Goal: Information Seeking & Learning: Check status

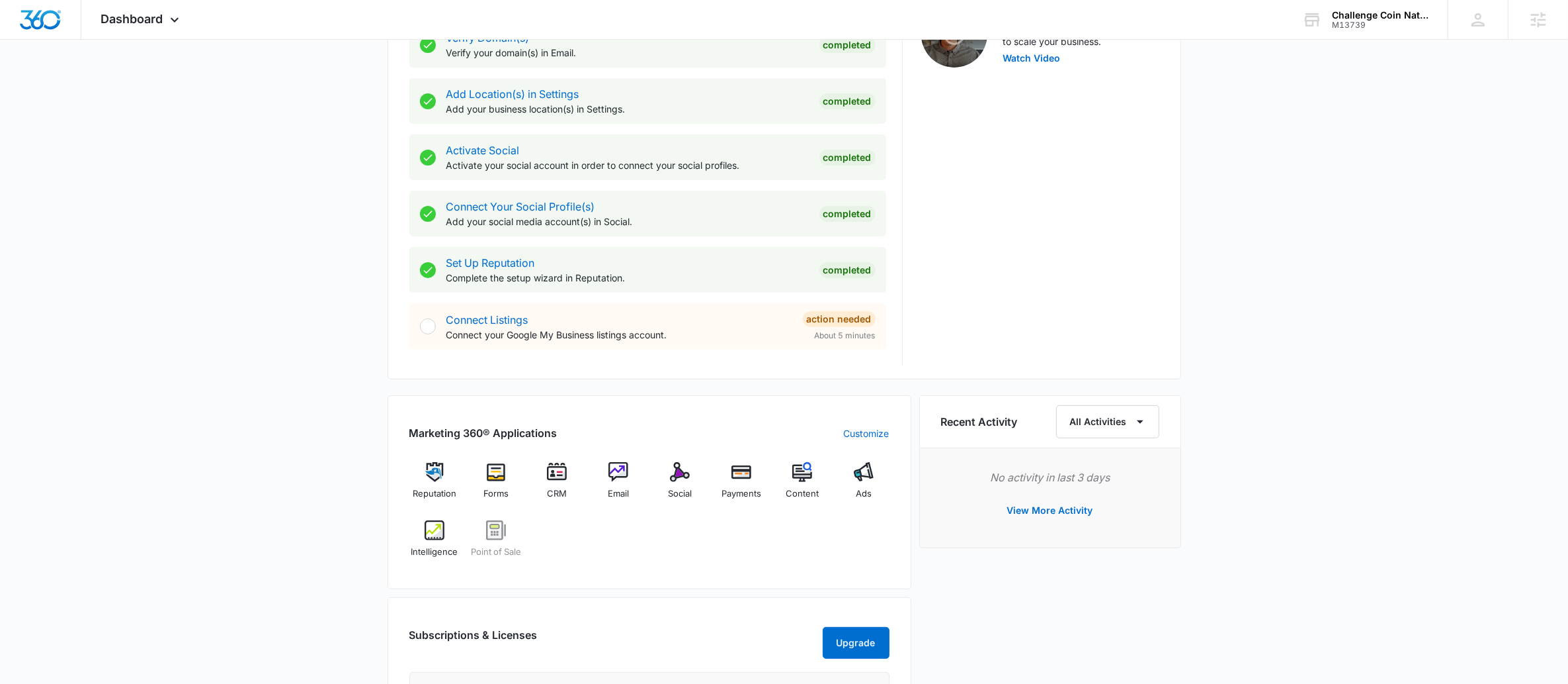
scroll to position [709, 0]
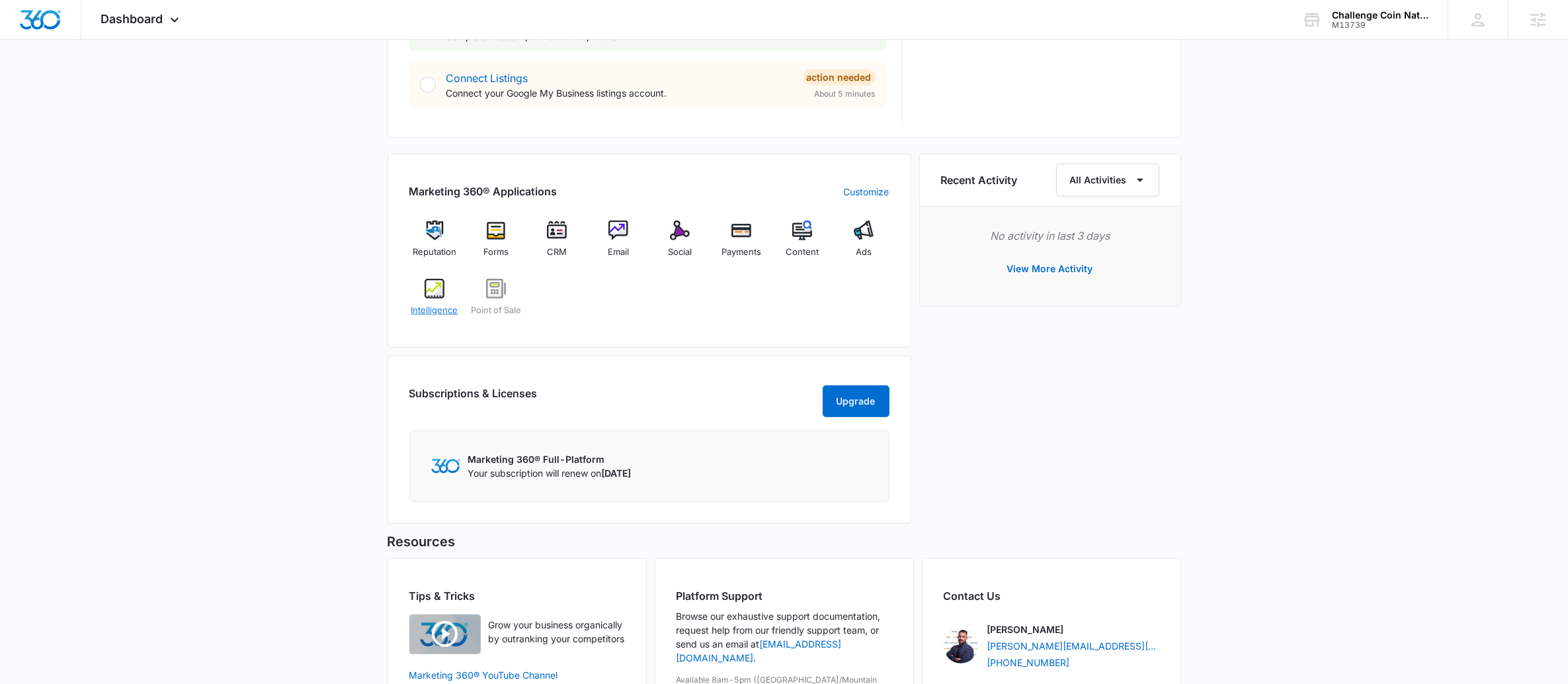
click at [428, 292] on img at bounding box center [435, 288] width 20 height 20
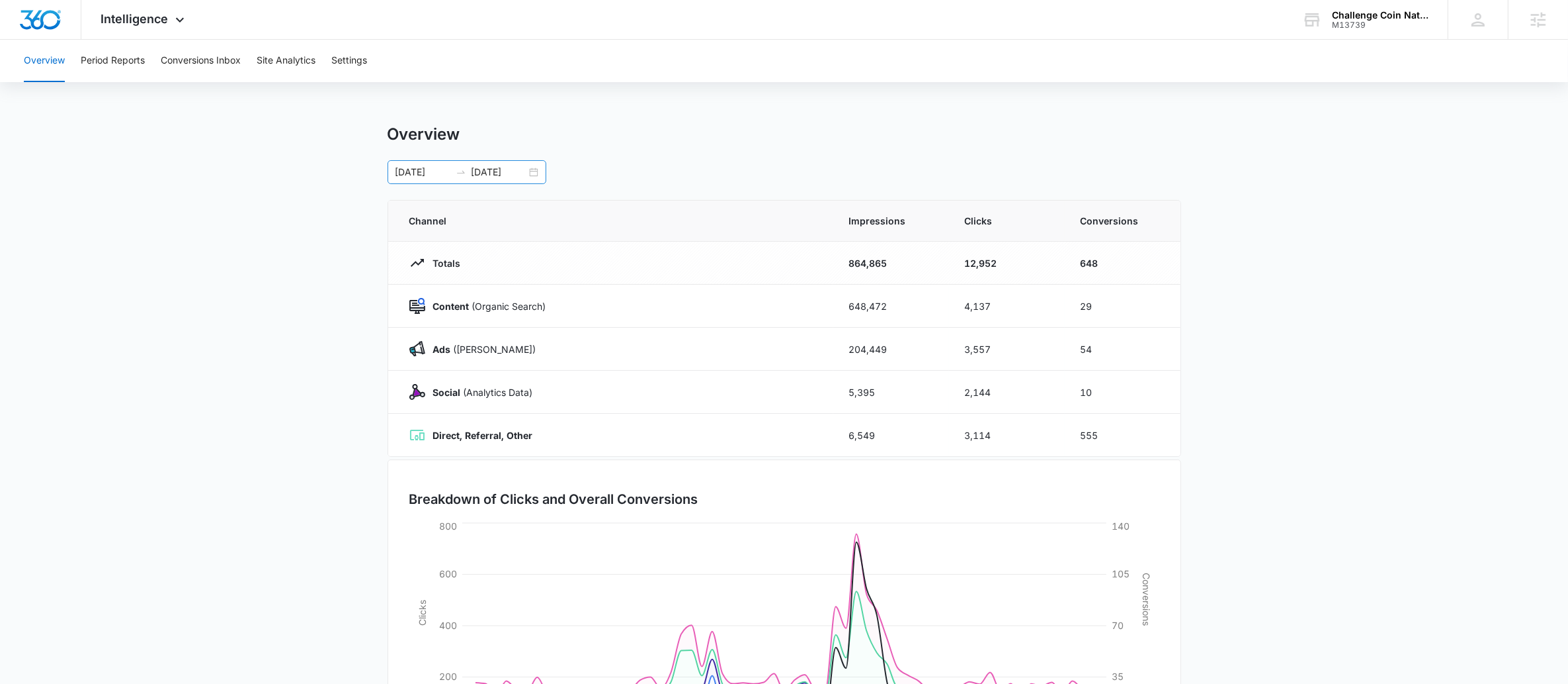
click at [462, 174] on icon "swap-right" at bounding box center [462, 173] width 11 height 11
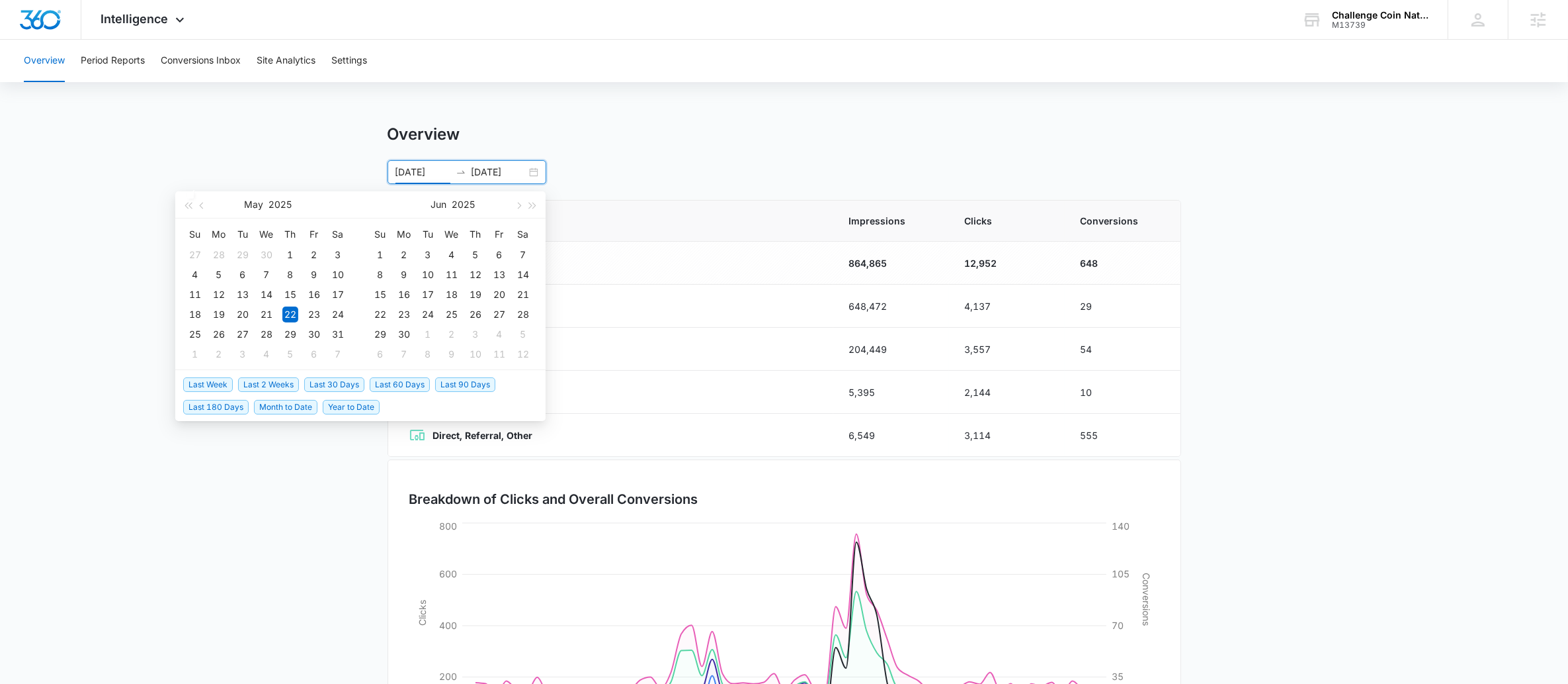
click at [358, 377] on span "Last 30 Days" at bounding box center [335, 385] width 61 height 15
type input "07/12/2025"
type input "08/11/2025"
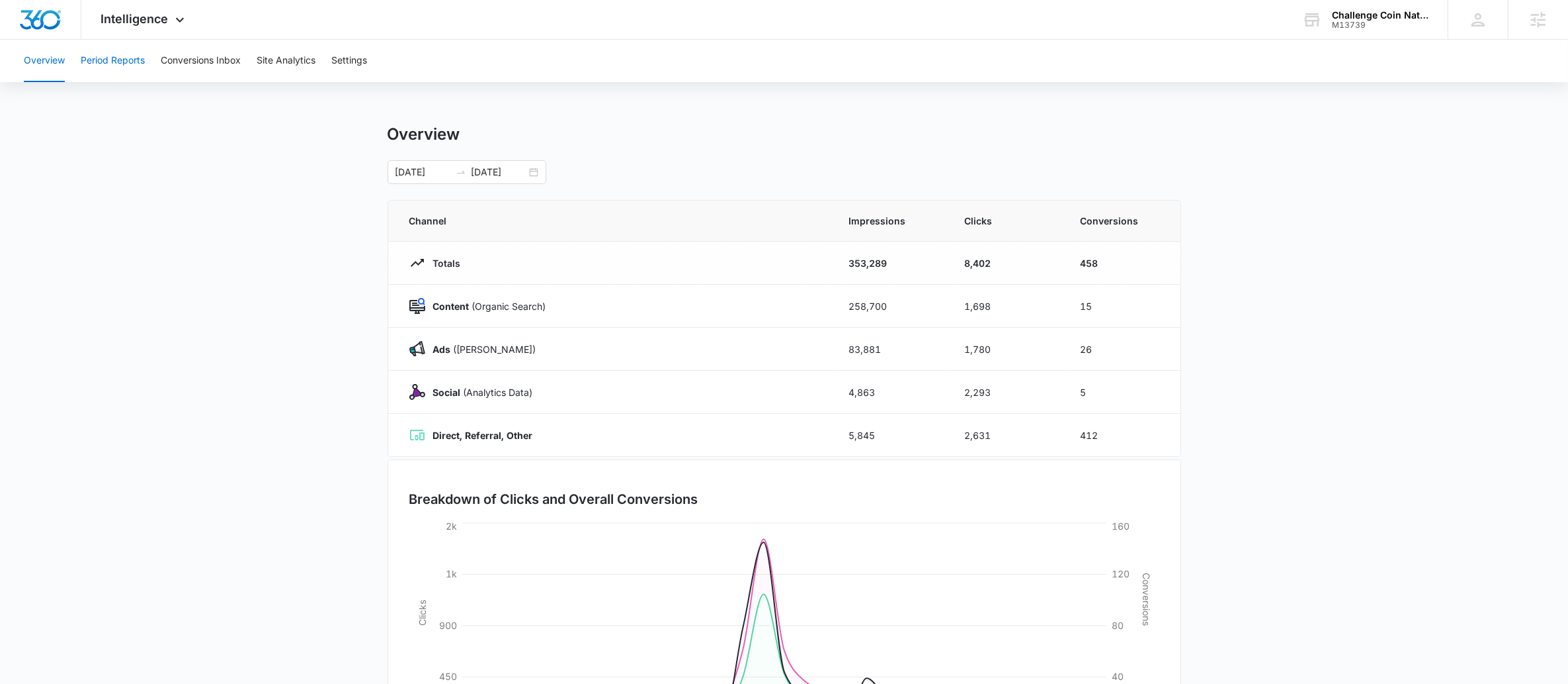
click at [88, 61] on button "Period Reports" at bounding box center [113, 61] width 64 height 42
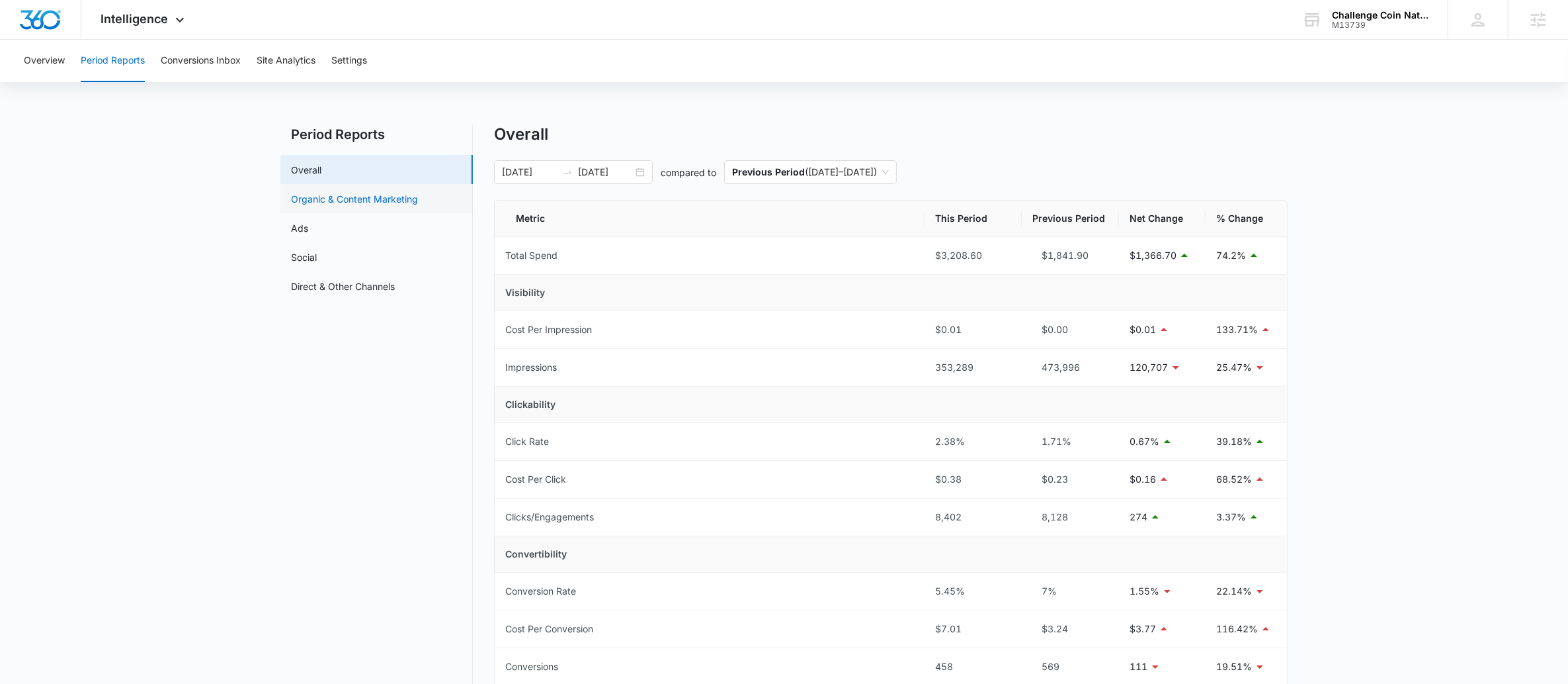
click at [319, 206] on link "Organic & Content Marketing" at bounding box center [354, 198] width 127 height 14
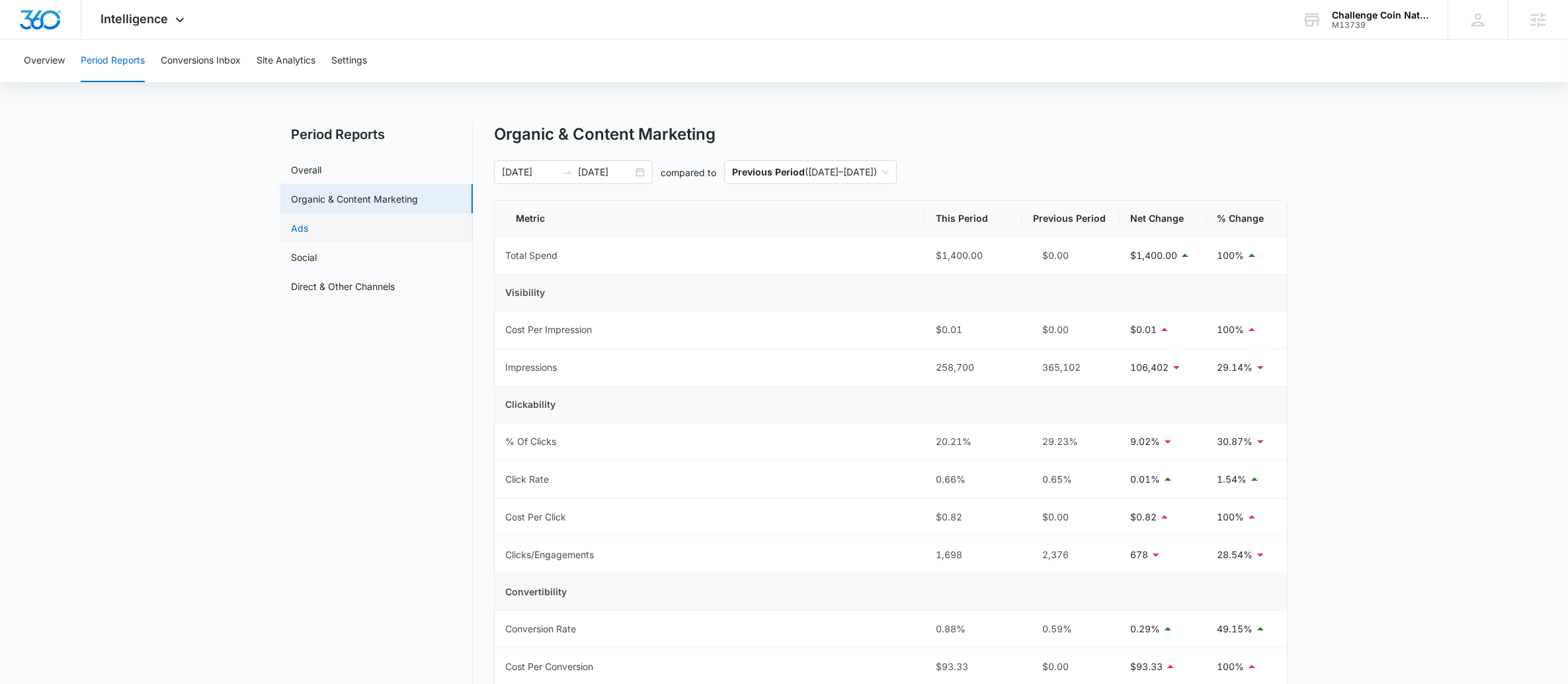
click at [295, 222] on link "Ads" at bounding box center [299, 228] width 17 height 14
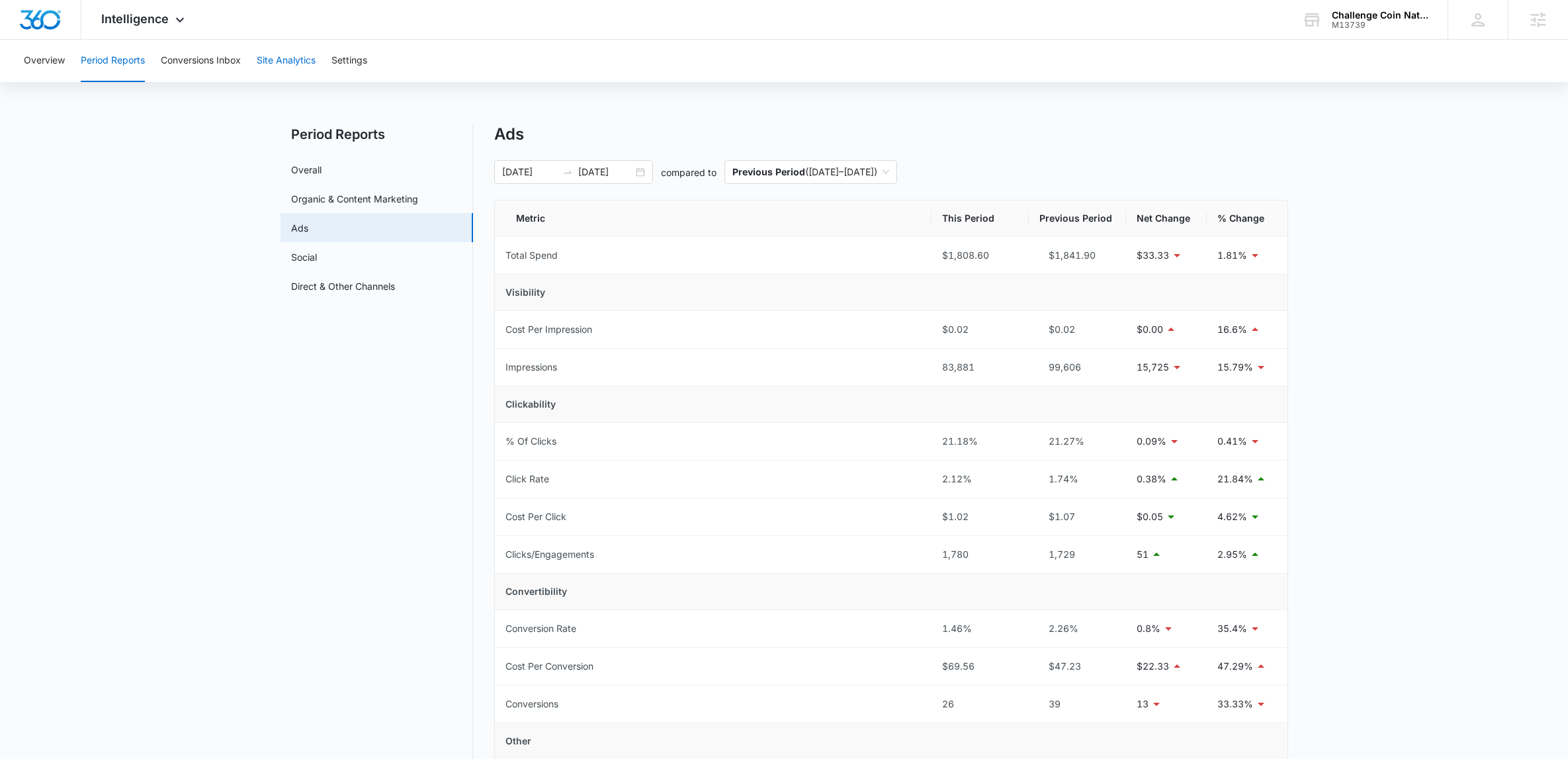
click at [274, 70] on button "Site Analytics" at bounding box center [286, 61] width 59 height 42
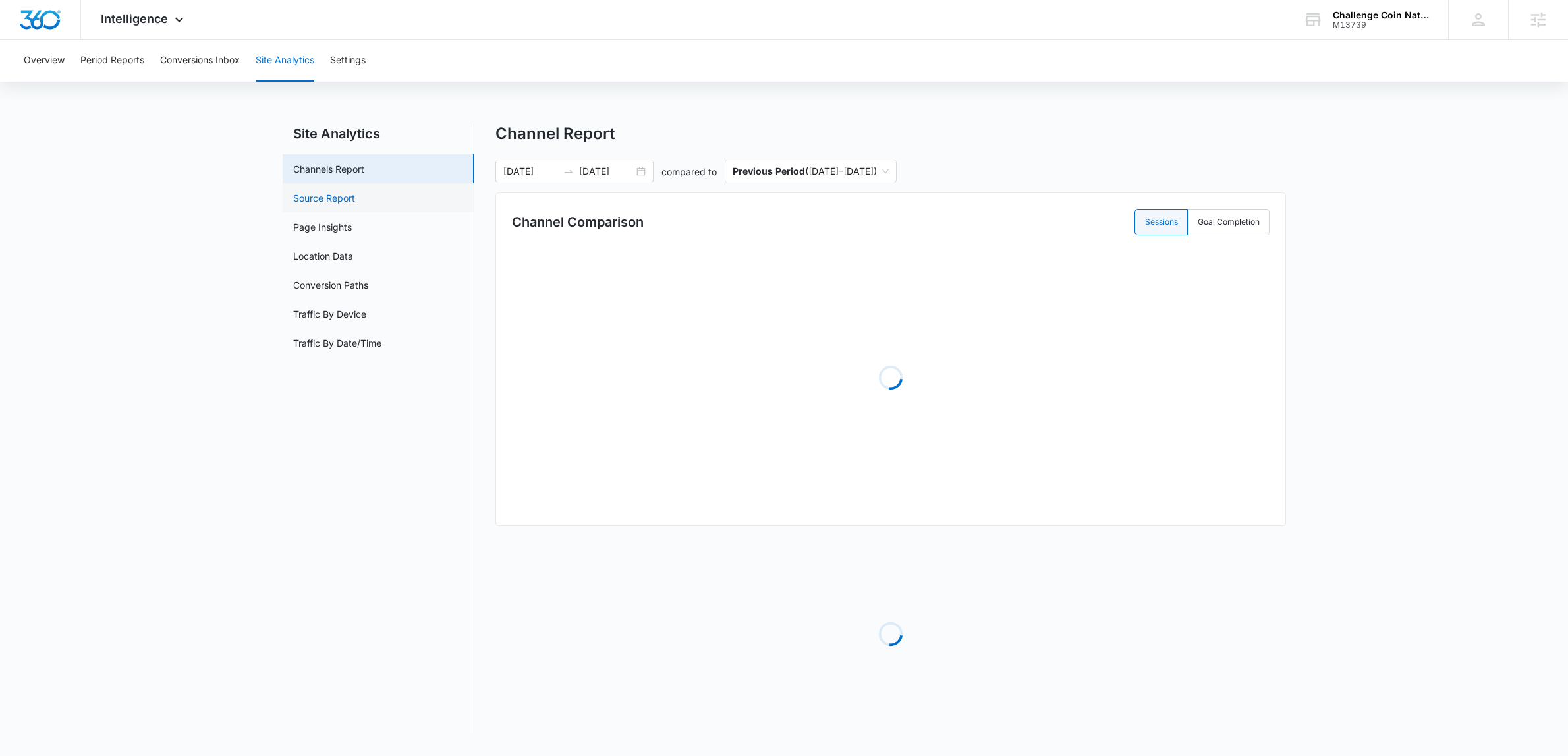
click at [316, 192] on link "Source Report" at bounding box center [325, 197] width 62 height 14
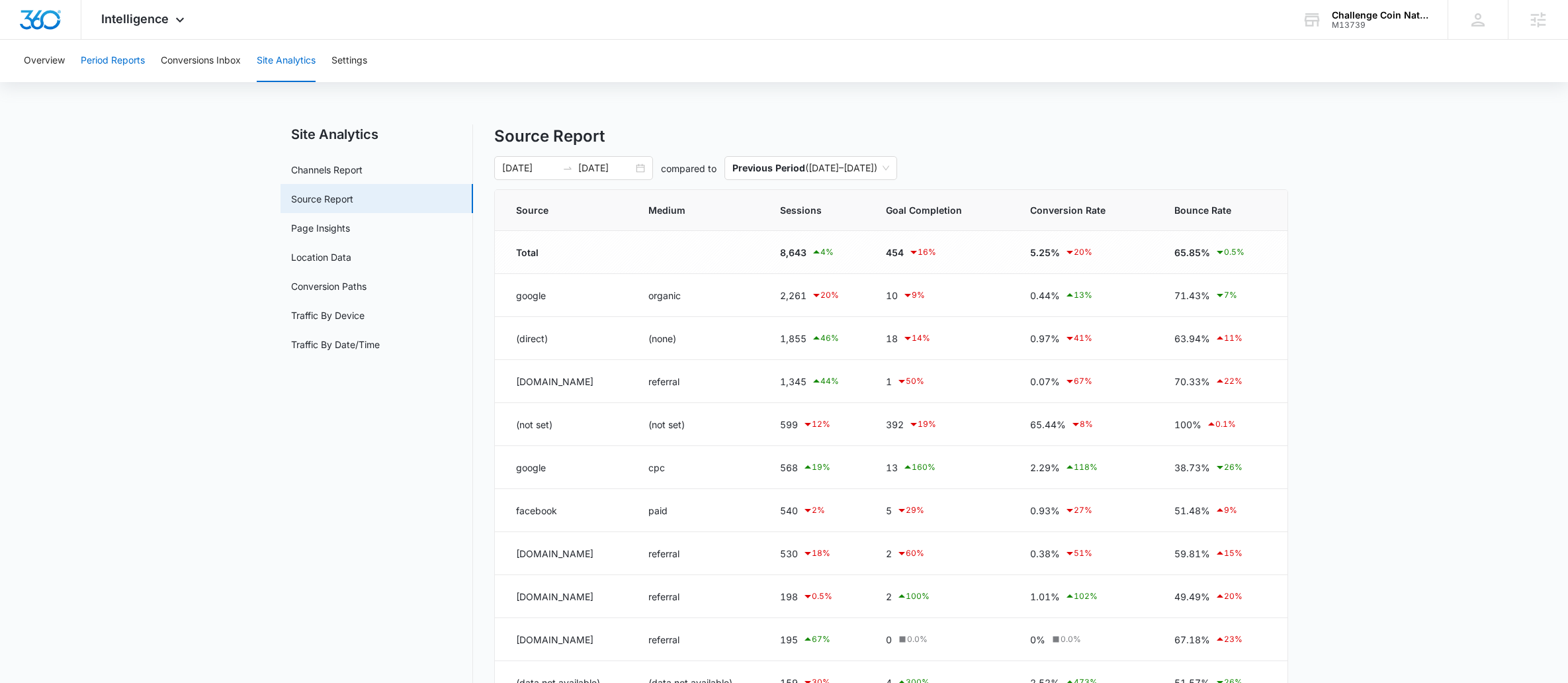
click at [127, 58] on button "Period Reports" at bounding box center [113, 61] width 64 height 42
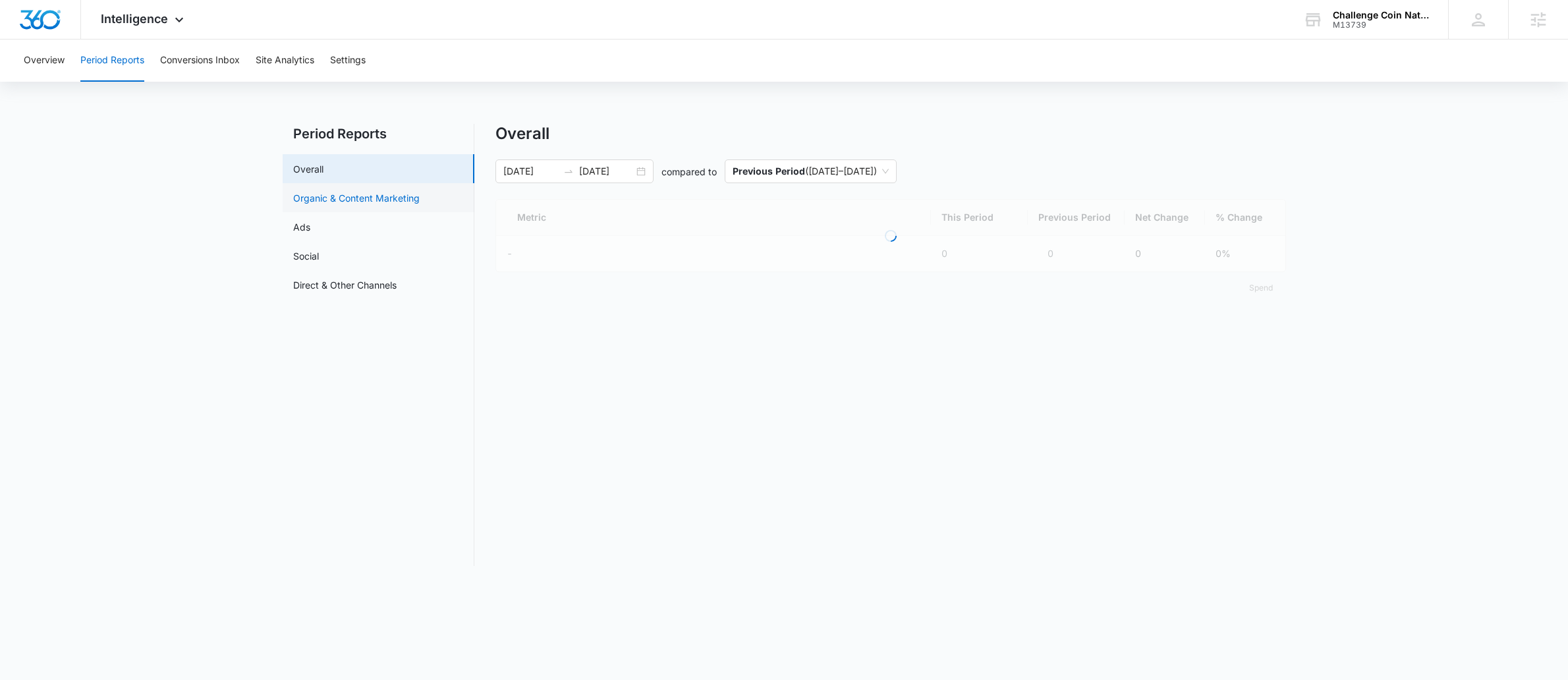
click at [357, 202] on link "Organic & Content Marketing" at bounding box center [357, 197] width 126 height 14
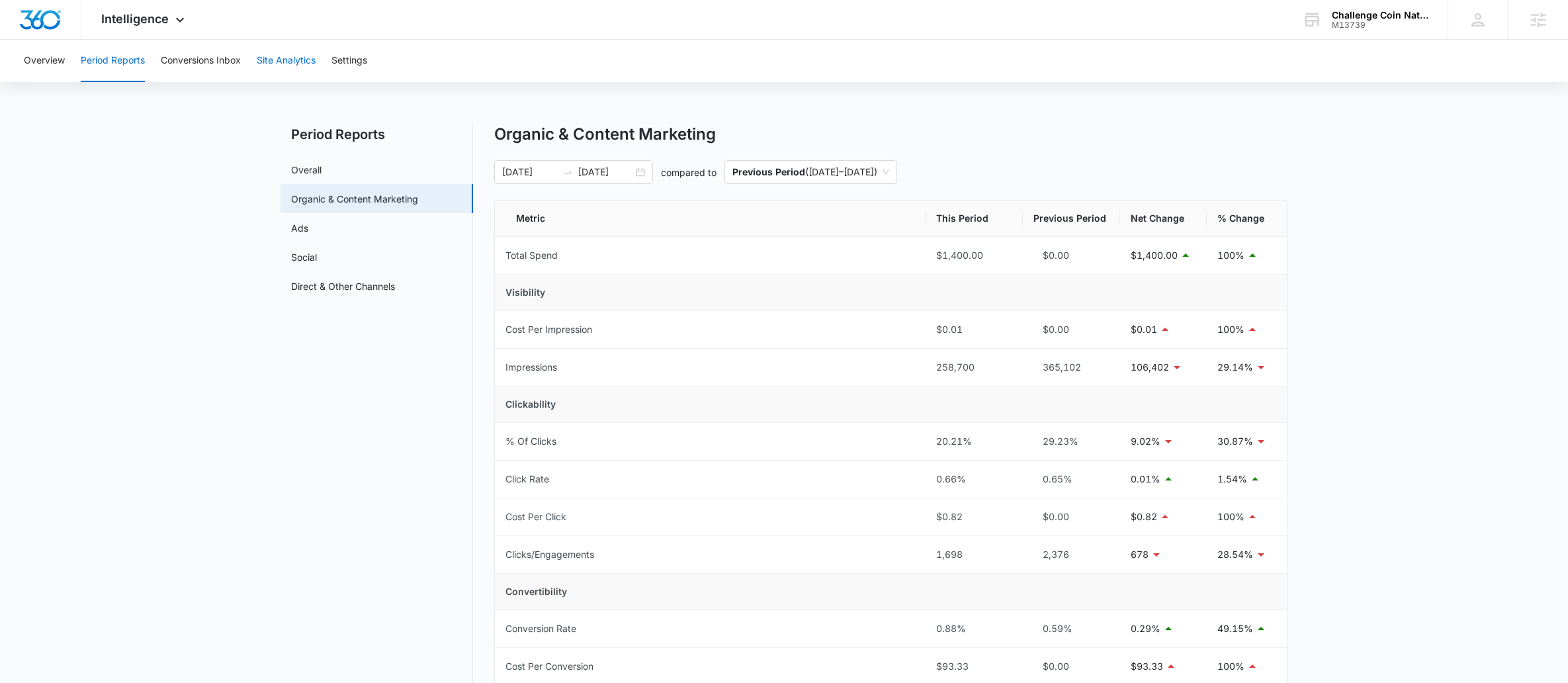
click at [302, 56] on button "Site Analytics" at bounding box center [286, 61] width 59 height 42
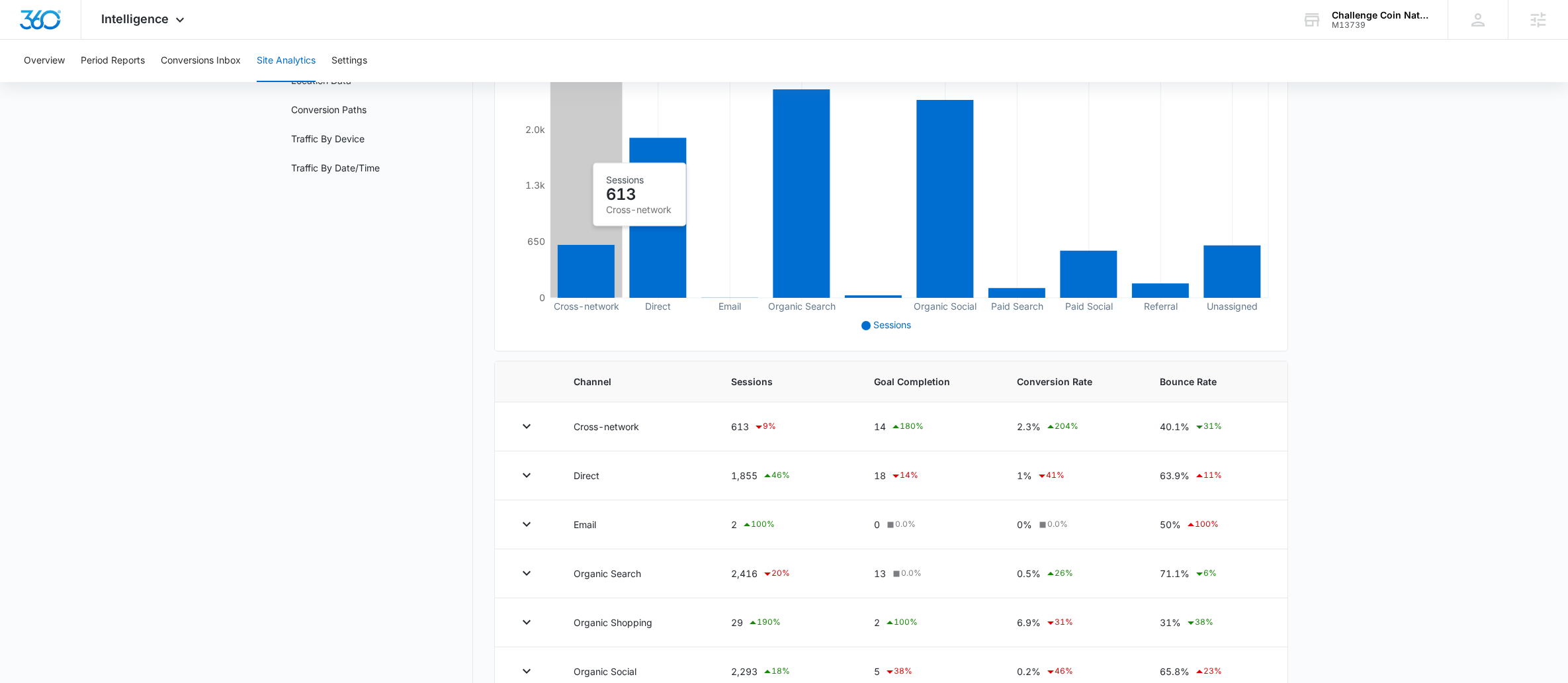
scroll to position [22, 0]
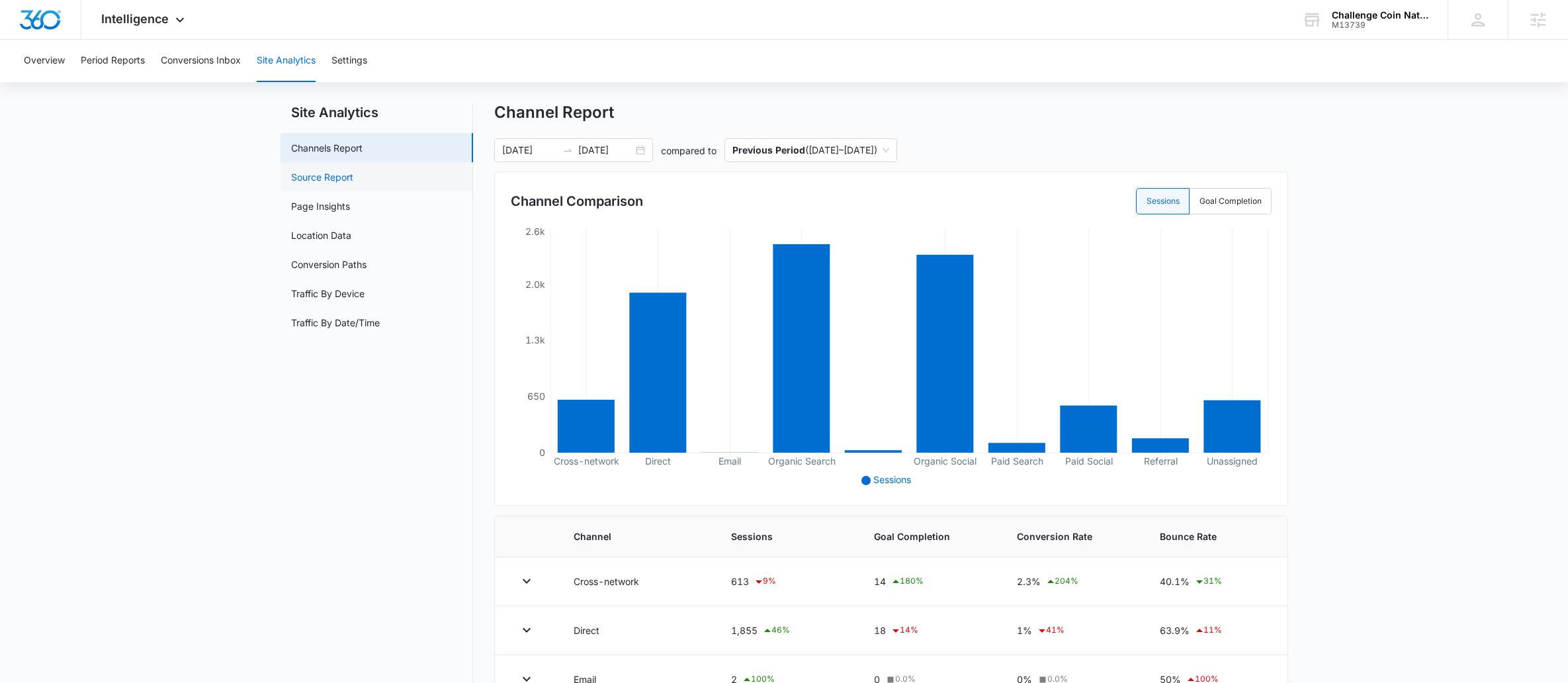
click at [337, 179] on link "Source Report" at bounding box center [322, 176] width 62 height 14
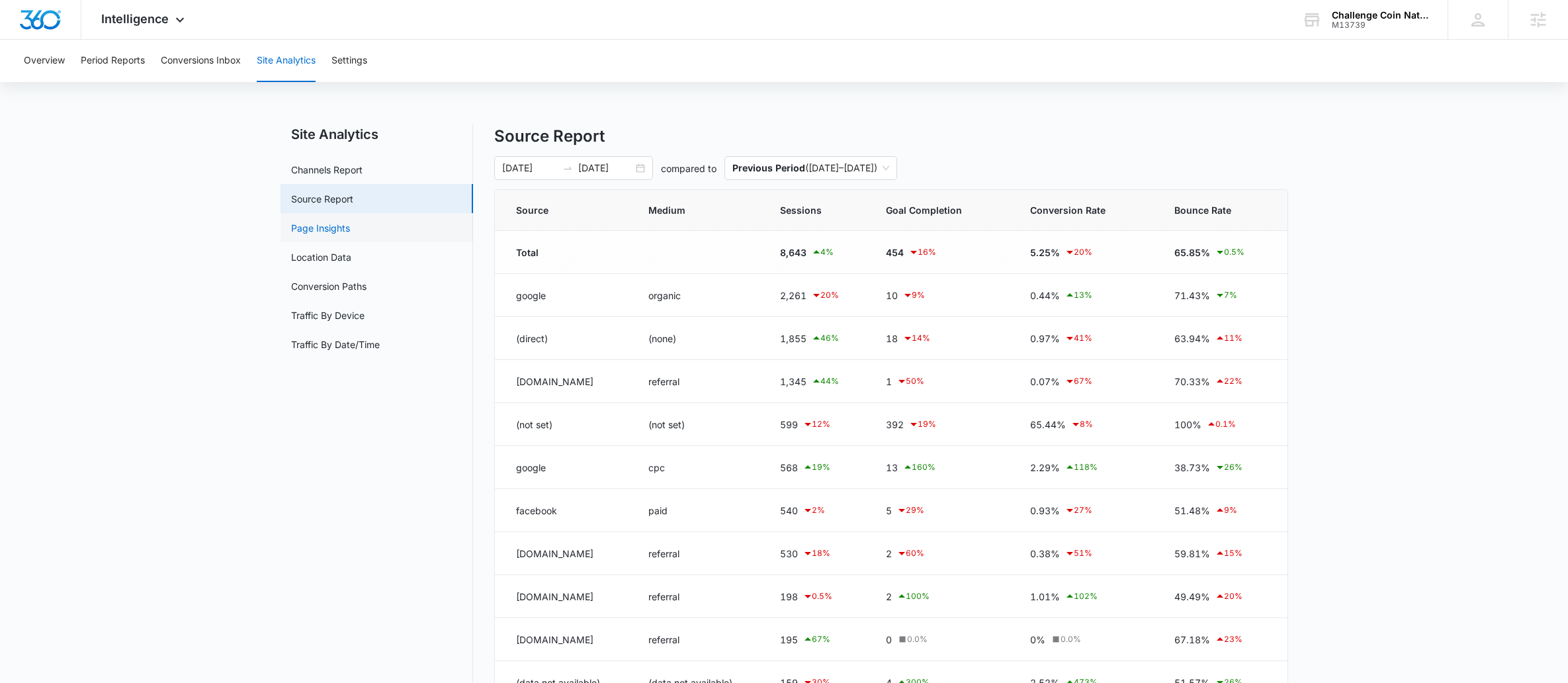
click at [347, 229] on link "Page Insights" at bounding box center [320, 228] width 59 height 14
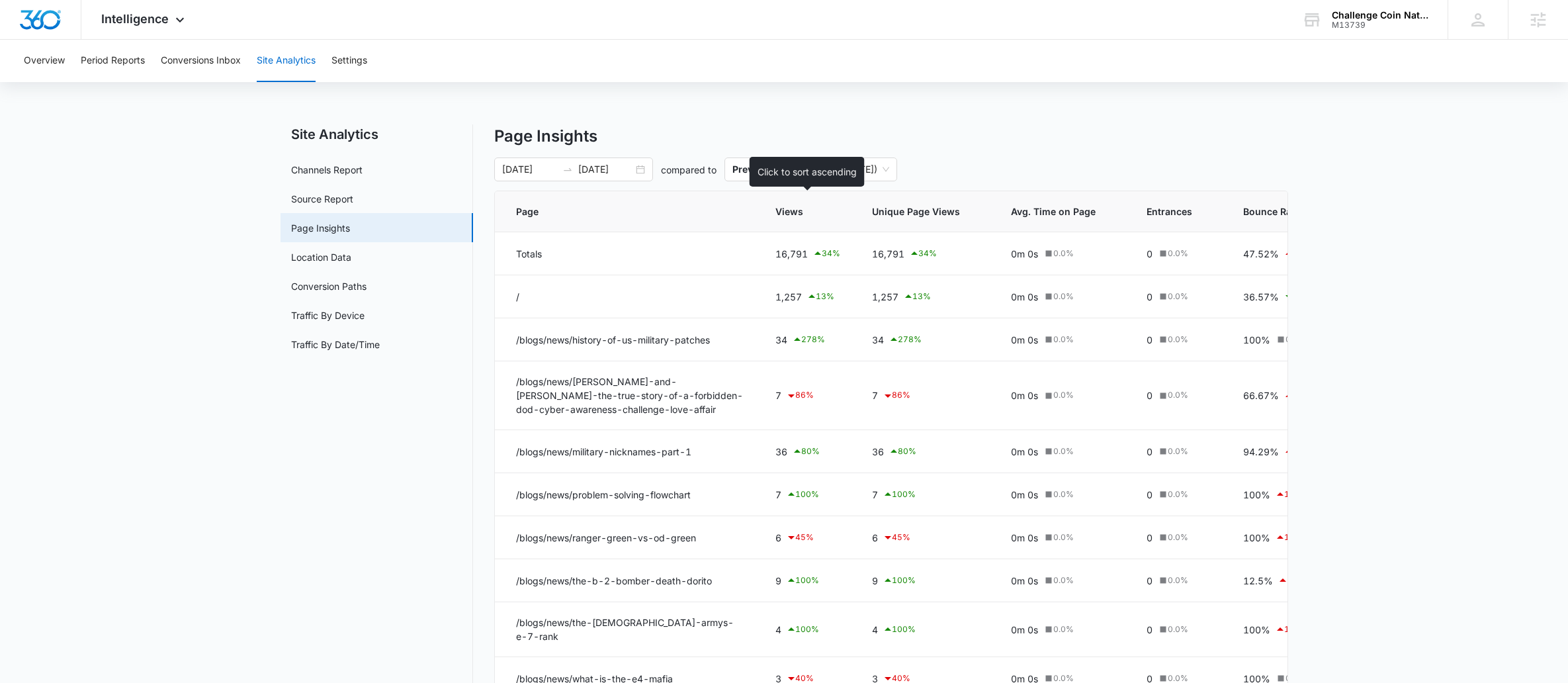
click at [801, 211] on span "Views" at bounding box center [799, 211] width 46 height 14
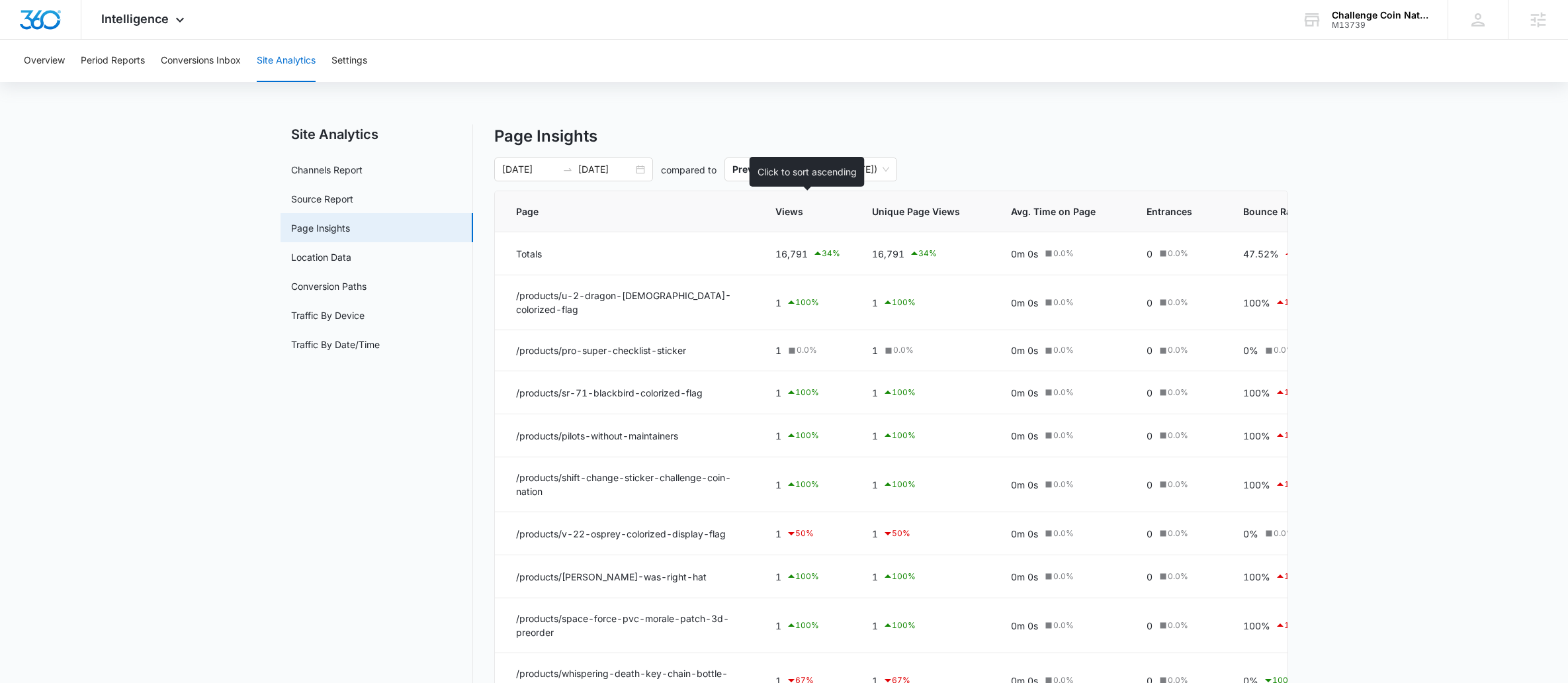
click at [818, 212] on span "Views" at bounding box center [799, 211] width 46 height 14
click at [833, 212] on icon at bounding box center [833, 212] width 9 height 9
